Goal: Navigation & Orientation: Find specific page/section

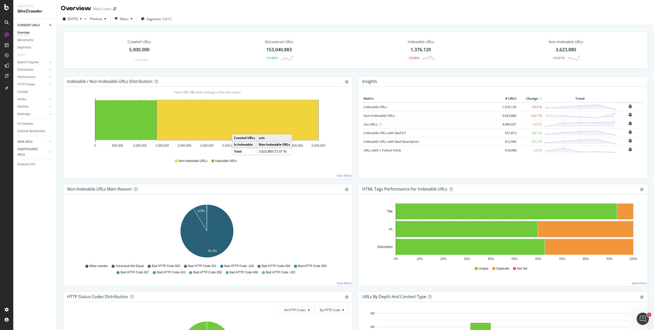
click at [237, 129] on rect "A chart." at bounding box center [237, 120] width 161 height 40
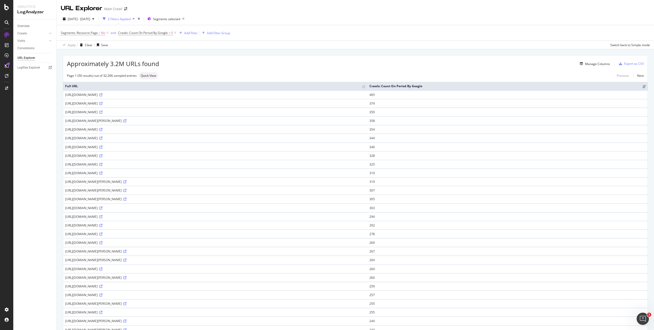
click at [10, 21] on div at bounding box center [7, 22] width 8 height 8
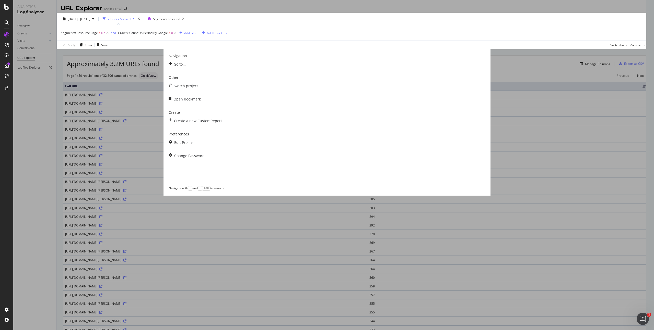
click at [9, 9] on div "Navigation Go to... Other Switch project Open bookmark Create Create a new Cust…" at bounding box center [327, 165] width 654 height 330
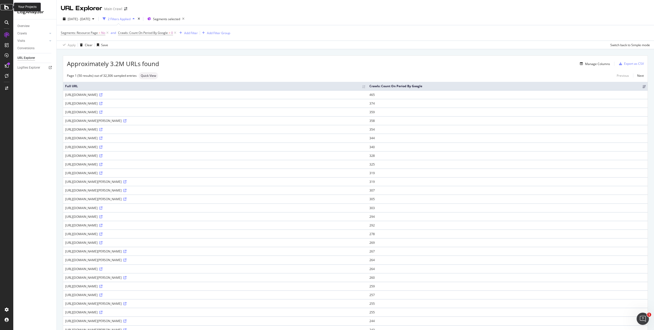
click at [9, 9] on div at bounding box center [7, 7] width 12 height 6
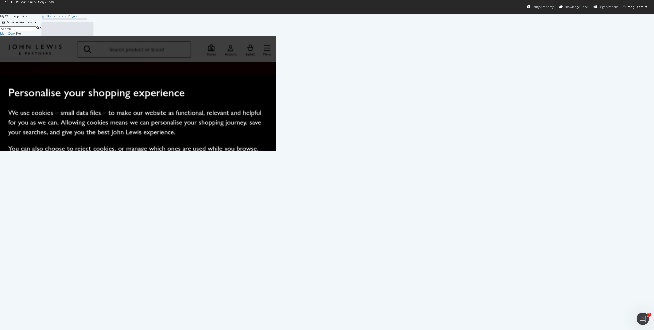
scroll to position [327, 646]
